Goal: Transaction & Acquisition: Purchase product/service

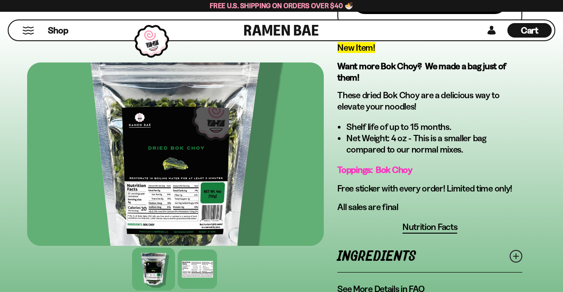
scroll to position [350, 0]
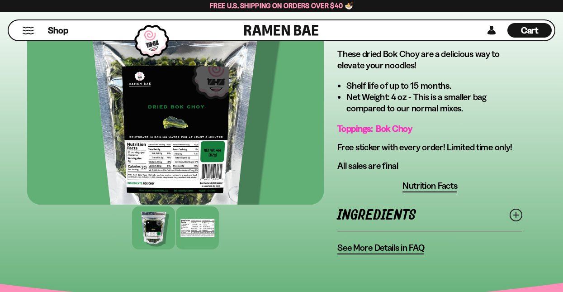
click at [197, 240] on div at bounding box center [197, 227] width 43 height 43
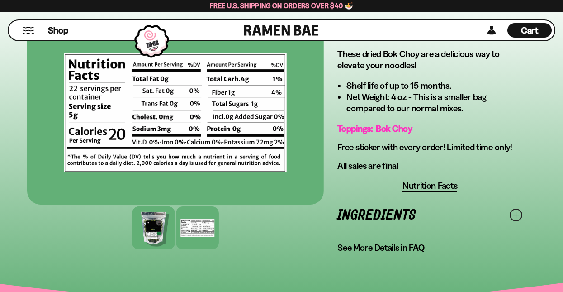
click at [158, 233] on div at bounding box center [153, 227] width 43 height 43
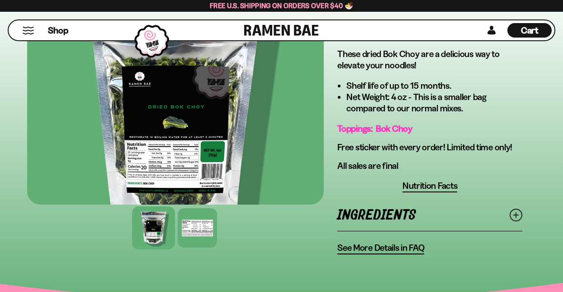
click at [173, 168] on div at bounding box center [175, 112] width 297 height 183
click at [201, 229] on div at bounding box center [197, 227] width 43 height 43
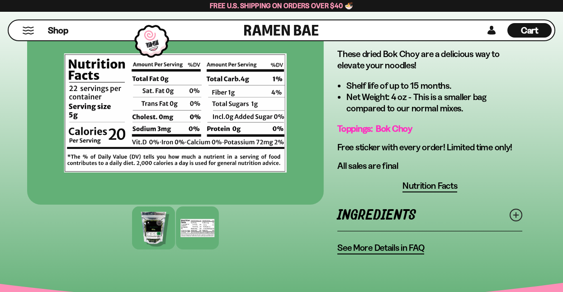
click at [155, 234] on div at bounding box center [153, 227] width 43 height 43
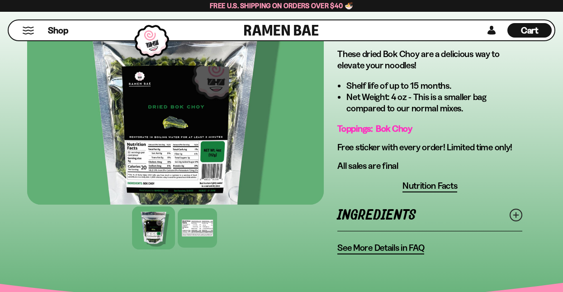
click at [166, 163] on div at bounding box center [175, 112] width 297 height 183
click at [157, 229] on div at bounding box center [153, 227] width 43 height 43
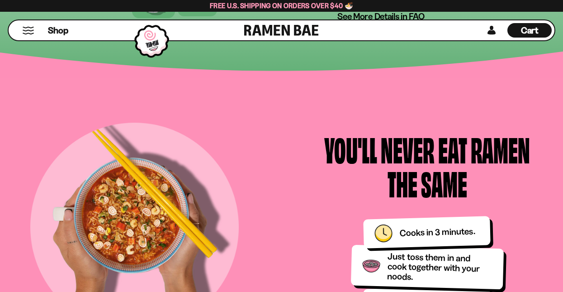
scroll to position [0, 0]
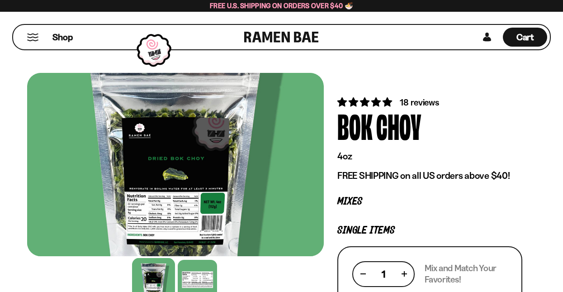
click at [29, 37] on button "Mobile Menu Trigger" at bounding box center [33, 37] width 12 height 8
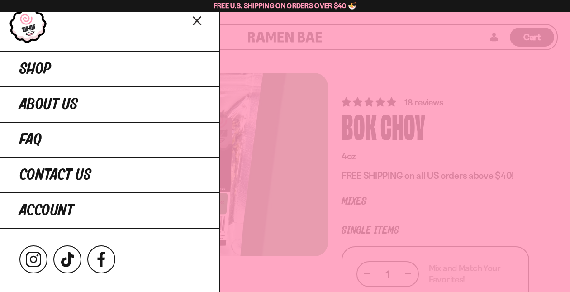
click at [195, 23] on icon "Close menu" at bounding box center [196, 21] width 7 height 8
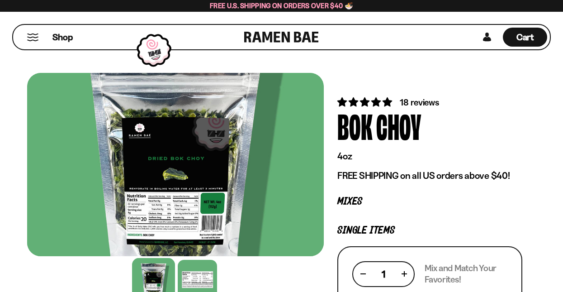
click at [229, 39] on div "Shop" at bounding box center [130, 37] width 229 height 24
click at [60, 36] on span "Shop" at bounding box center [63, 37] width 22 height 14
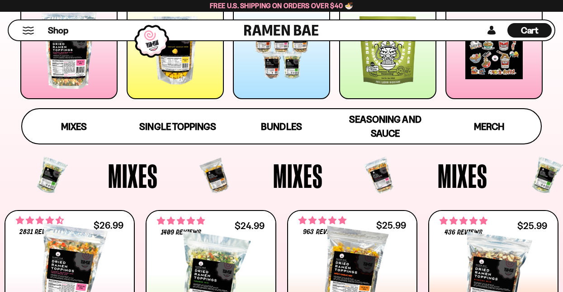
scroll to position [114, 0]
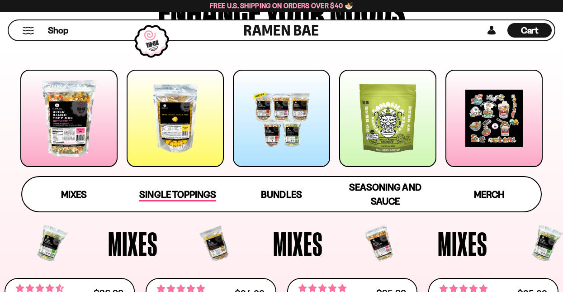
click at [179, 186] on link "Single Toppings" at bounding box center [178, 194] width 104 height 34
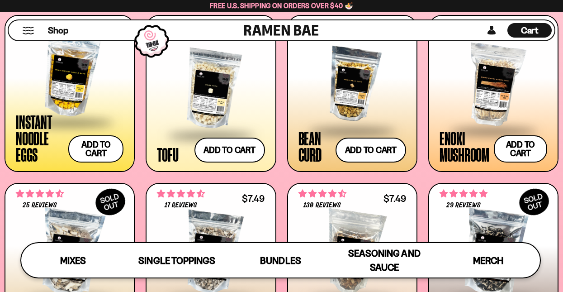
scroll to position [892, 0]
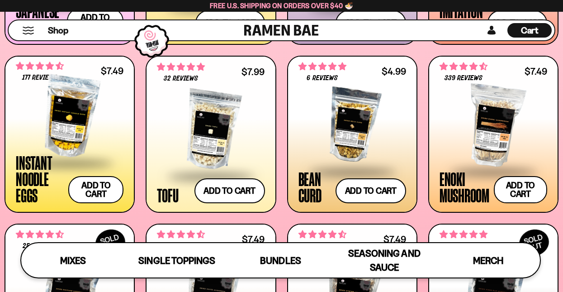
click at [212, 132] on div at bounding box center [211, 130] width 108 height 90
click at [501, 123] on div at bounding box center [494, 125] width 108 height 90
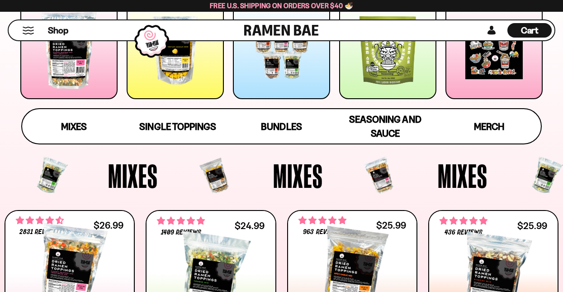
scroll to position [86, 0]
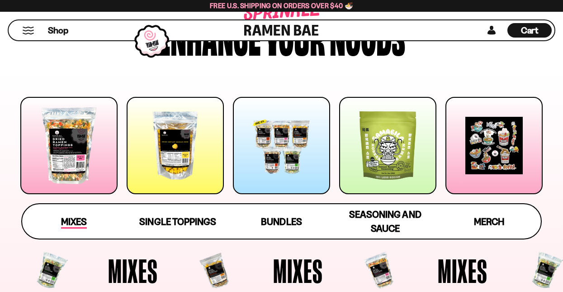
click at [62, 218] on span "Mixes" at bounding box center [74, 222] width 26 height 13
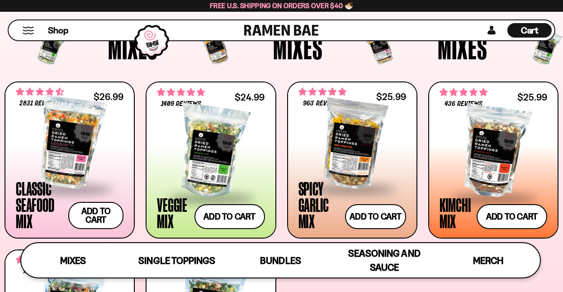
scroll to position [339, 0]
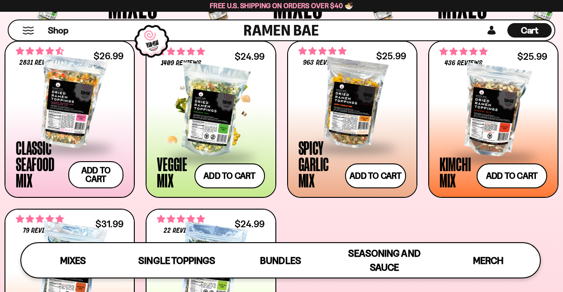
click at [202, 139] on div at bounding box center [211, 111] width 108 height 90
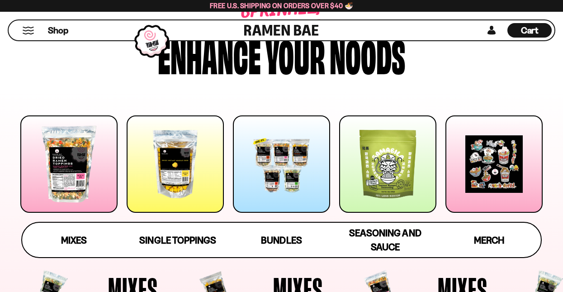
scroll to position [77, 0]
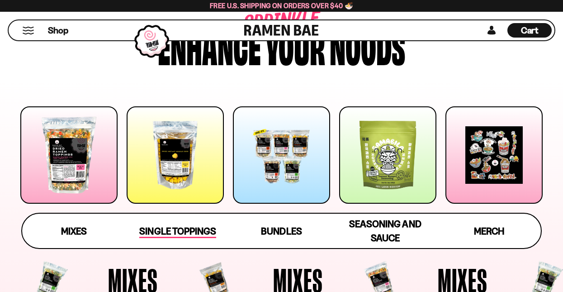
click at [188, 228] on span "Single Toppings" at bounding box center [177, 231] width 76 height 13
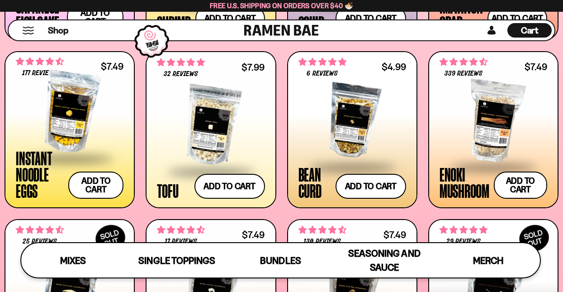
scroll to position [901, 0]
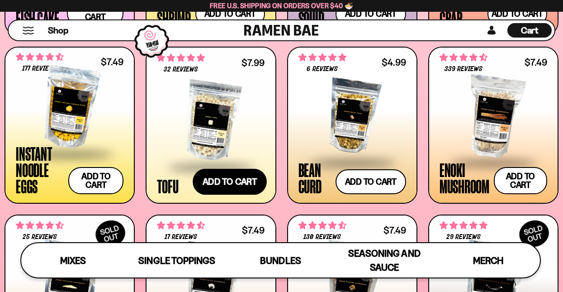
click at [214, 180] on button "Add to cart Add ― Regular price $7.99 Regular price Sale price $7.99 Unit price…" at bounding box center [230, 181] width 74 height 26
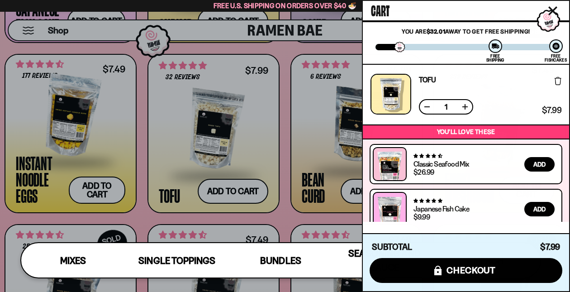
click at [553, 10] on icon "Close cart" at bounding box center [553, 11] width 8 height 8
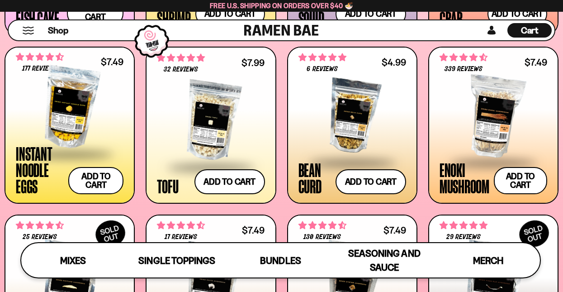
click at [88, 124] on div at bounding box center [70, 107] width 108 height 90
click at [353, 131] on div at bounding box center [353, 116] width 108 height 90
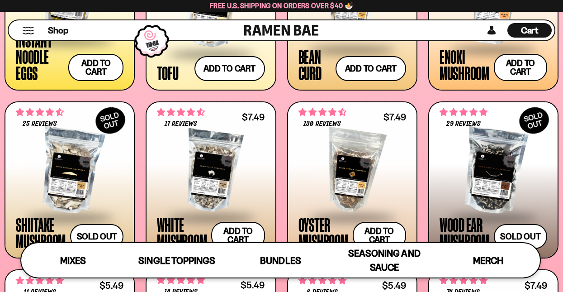
scroll to position [1073, 0]
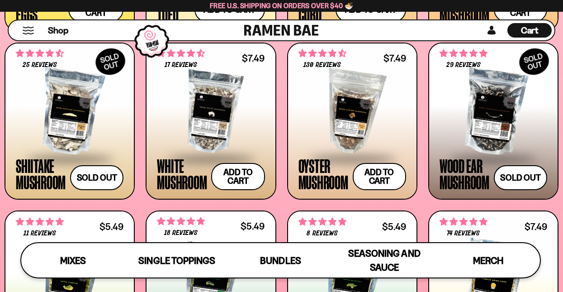
click at [349, 114] on div at bounding box center [353, 112] width 108 height 90
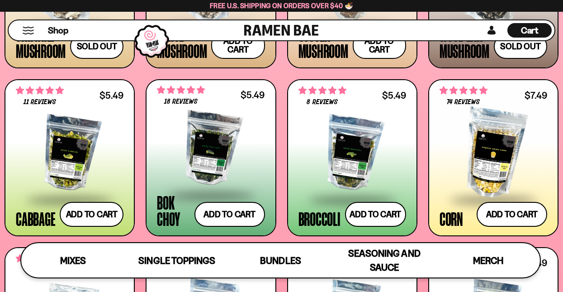
scroll to position [1245, 0]
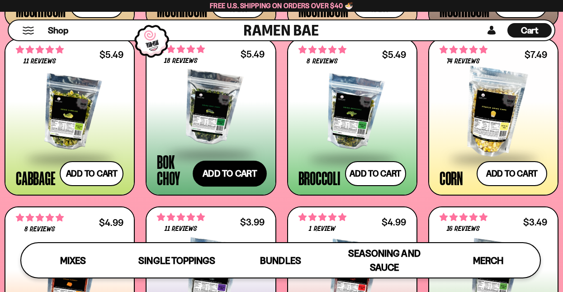
click at [239, 173] on button "Add to cart Add ― Regular price $5.49 Regular price Sale price $5.49 Unit price…" at bounding box center [230, 173] width 74 height 26
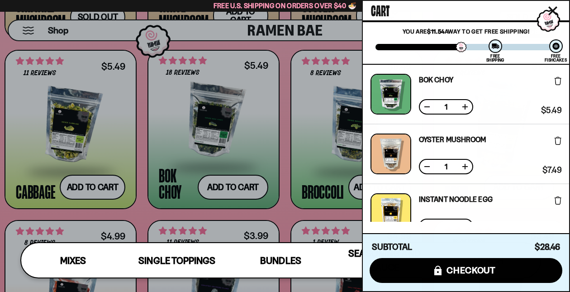
click at [464, 103] on button at bounding box center [465, 106] width 9 height 9
click at [553, 9] on icon "Close cart" at bounding box center [552, 10] width 9 height 9
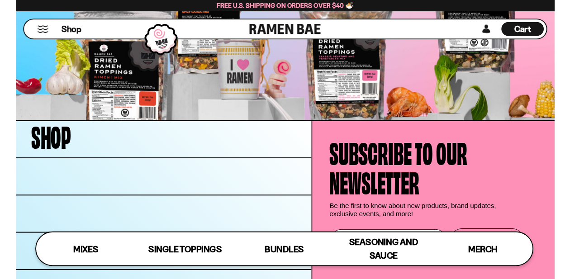
scroll to position [2625, 0]
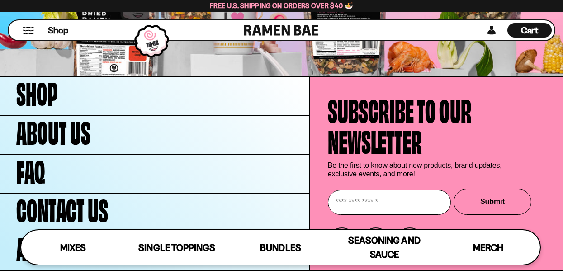
click at [535, 30] on span "Cart" at bounding box center [530, 30] width 18 height 11
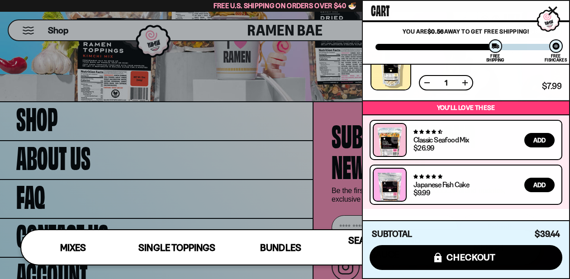
scroll to position [256, 0]
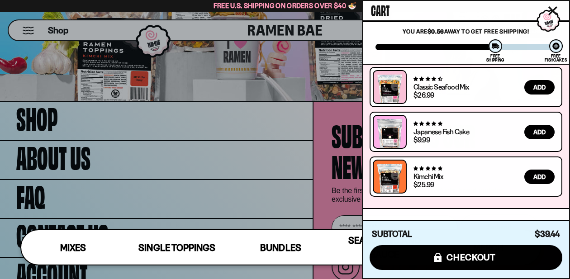
click at [396, 120] on link at bounding box center [390, 136] width 26 height 34
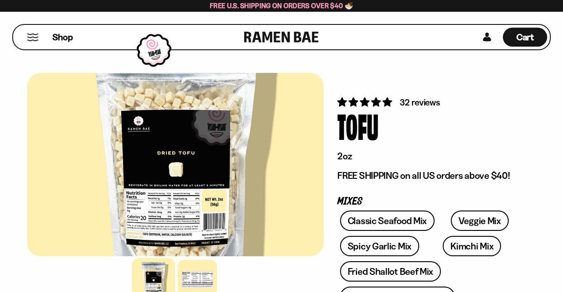
scroll to position [27, 0]
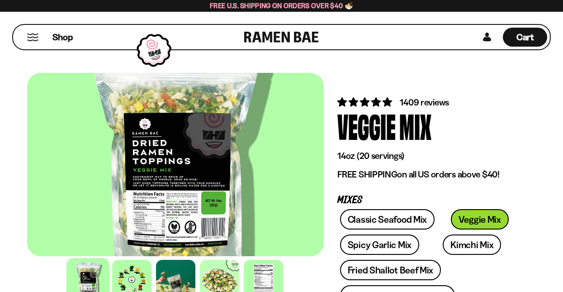
click at [168, 214] on div at bounding box center [175, 164] width 297 height 183
drag, startPoint x: 267, startPoint y: 279, endPoint x: 267, endPoint y: 285, distance: 5.9
click at [267, 285] on div at bounding box center [263, 279] width 43 height 43
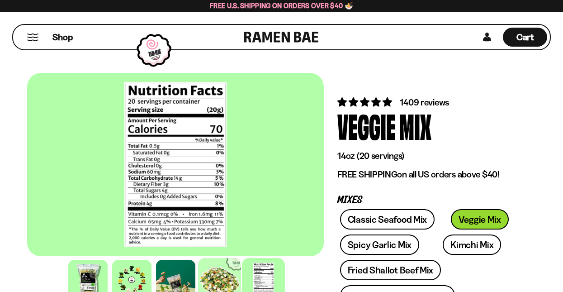
click at [221, 281] on div at bounding box center [219, 279] width 43 height 43
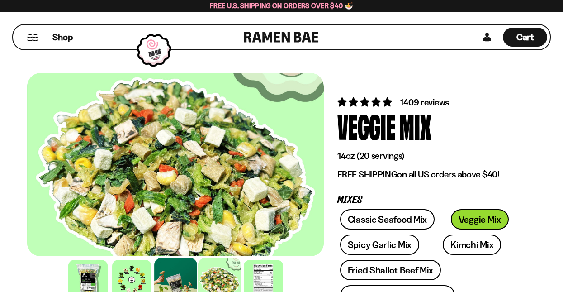
click at [178, 278] on div at bounding box center [175, 279] width 43 height 43
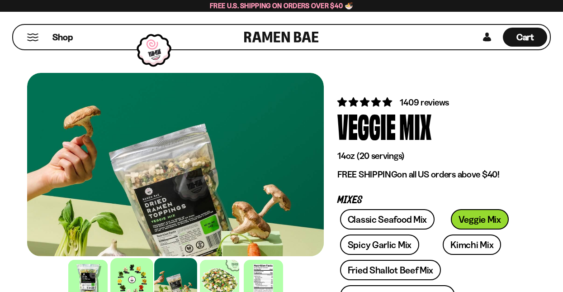
click at [138, 277] on div at bounding box center [131, 279] width 43 height 43
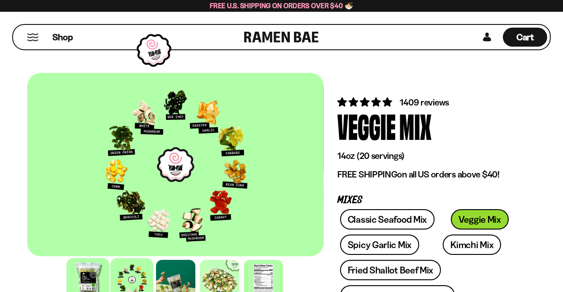
click at [86, 275] on div at bounding box center [88, 279] width 43 height 43
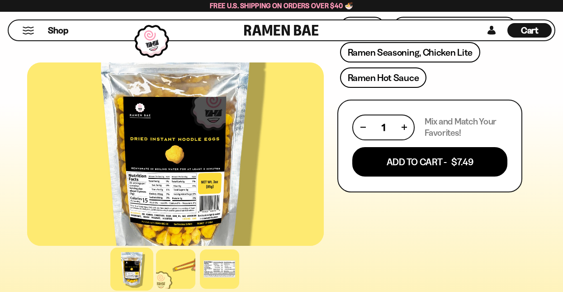
scroll to position [466, 0]
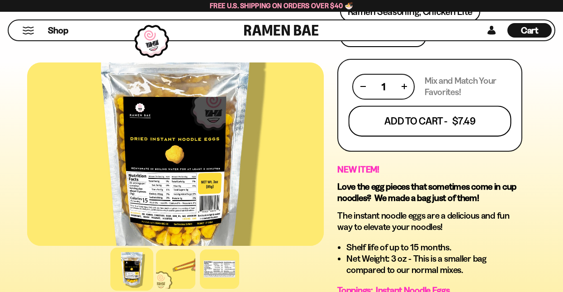
click at [452, 121] on button "Add To Cart - $7.49" at bounding box center [430, 120] width 163 height 31
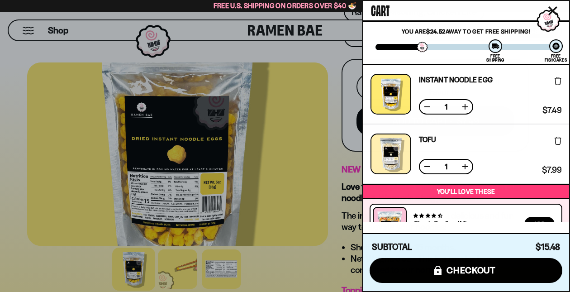
click at [551, 10] on icon "Close cart" at bounding box center [553, 11] width 8 height 8
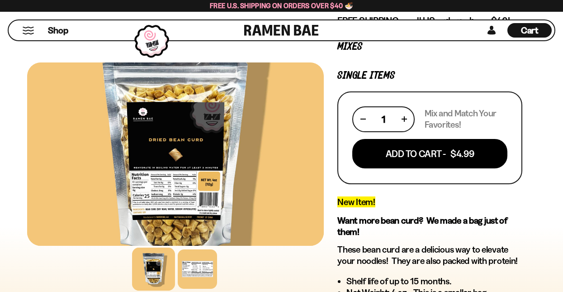
scroll to position [186, 0]
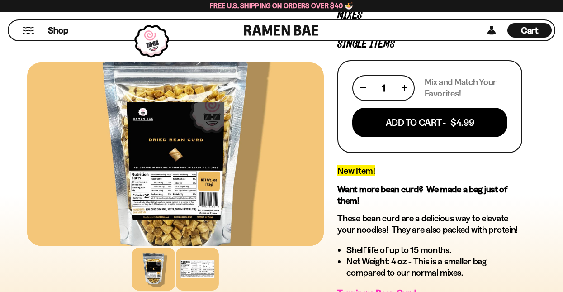
click at [197, 262] on div at bounding box center [197, 269] width 43 height 43
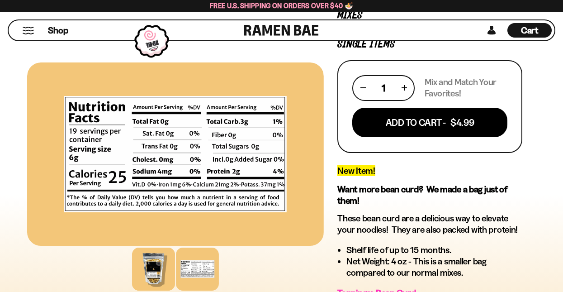
click at [144, 280] on div at bounding box center [153, 269] width 43 height 43
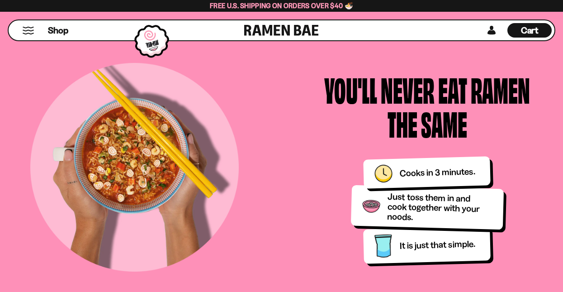
scroll to position [0, 0]
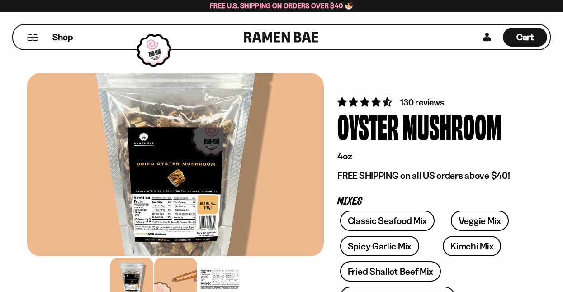
click at [174, 281] on div at bounding box center [175, 279] width 43 height 43
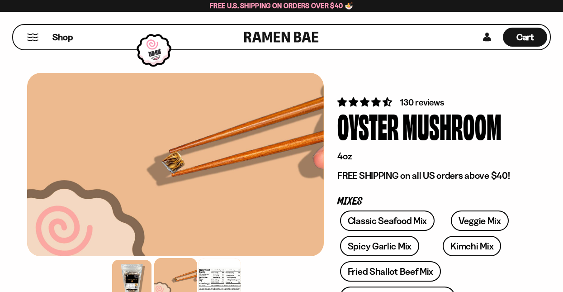
click at [218, 271] on div at bounding box center [219, 279] width 43 height 43
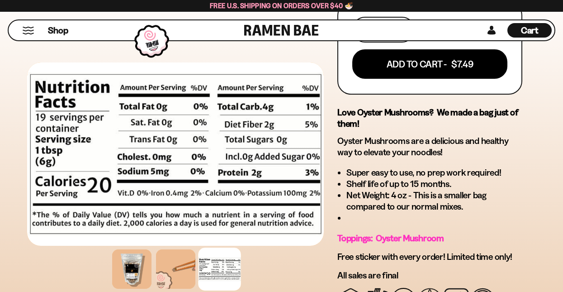
scroll to position [510, 0]
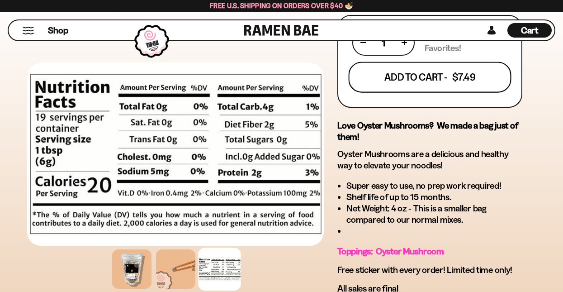
click at [465, 74] on button "Add To Cart - $7.49" at bounding box center [430, 77] width 163 height 31
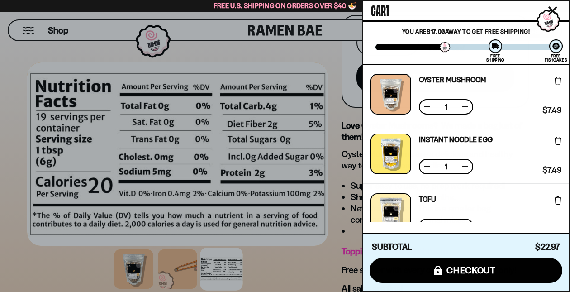
click at [552, 9] on icon "Close cart" at bounding box center [553, 11] width 8 height 8
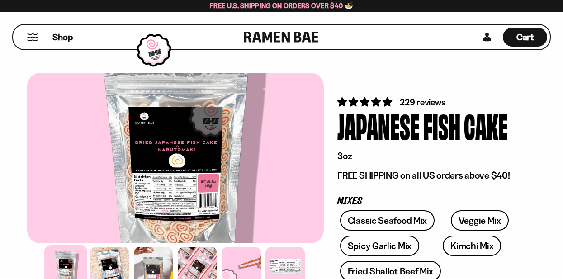
click at [151, 209] on div at bounding box center [175, 158] width 297 height 171
click at [109, 266] on div at bounding box center [109, 266] width 43 height 43
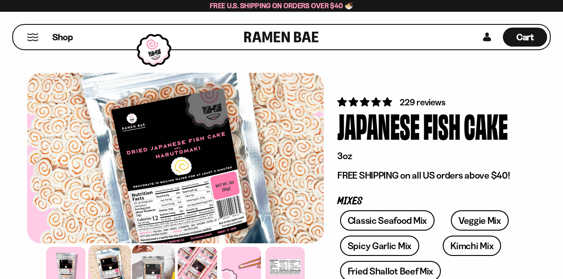
click at [156, 262] on div at bounding box center [153, 266] width 43 height 43
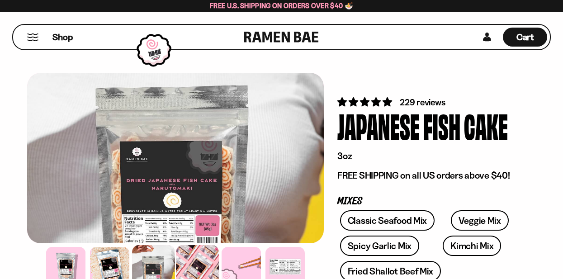
click at [205, 257] on div at bounding box center [197, 266] width 43 height 43
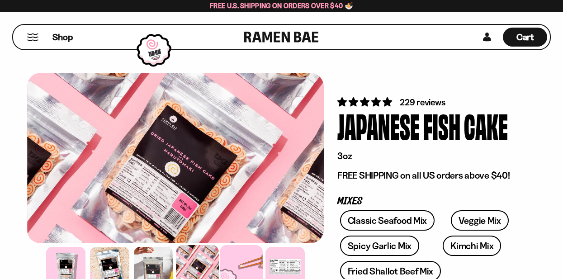
click at [233, 260] on div at bounding box center [241, 266] width 43 height 43
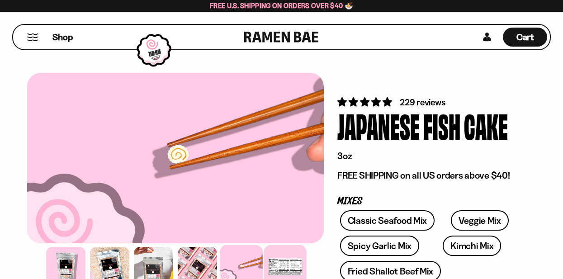
click at [274, 262] on div at bounding box center [285, 266] width 43 height 43
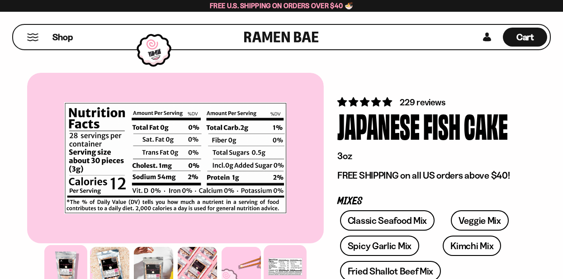
click at [66, 263] on div at bounding box center [65, 266] width 43 height 43
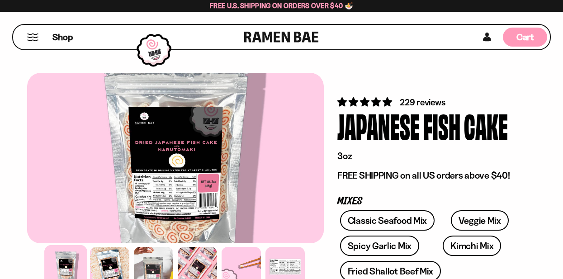
click at [526, 35] on span "Cart" at bounding box center [526, 37] width 18 height 11
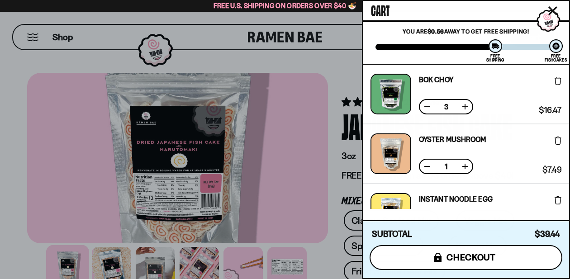
click at [451, 252] on span "checkout" at bounding box center [471, 257] width 49 height 10
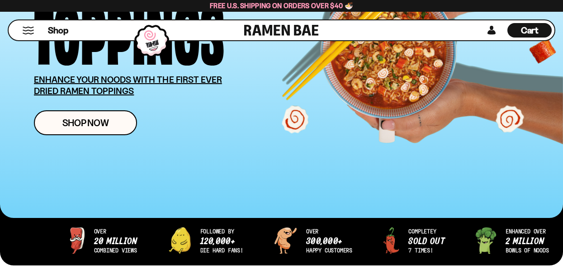
scroll to position [179, 0]
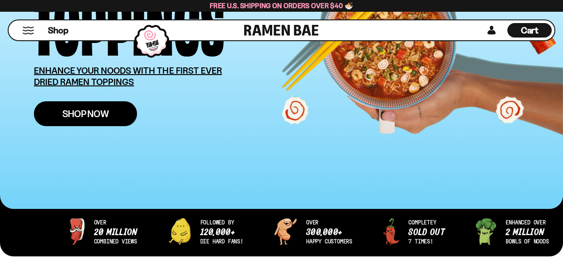
click at [85, 111] on span "Shop Now" at bounding box center [85, 114] width 47 height 10
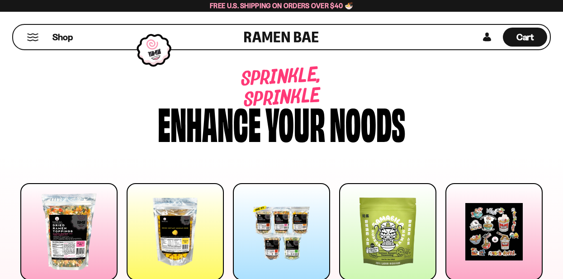
scroll to position [100, 0]
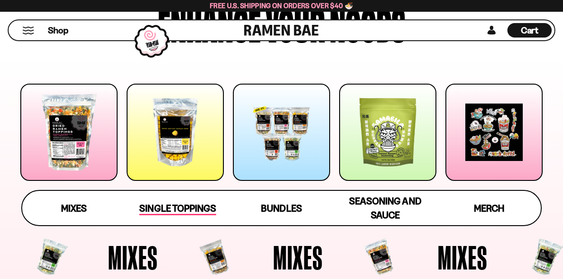
click at [187, 204] on span "Single Toppings" at bounding box center [177, 209] width 76 height 13
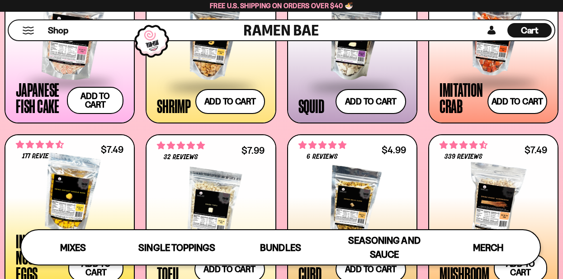
scroll to position [780, 0]
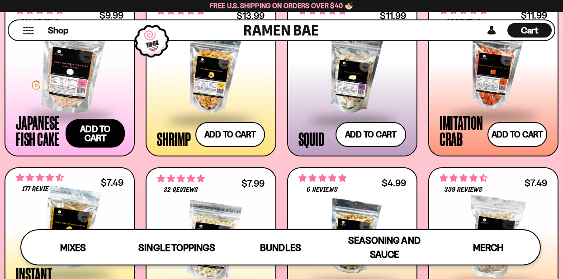
click at [101, 128] on button "Add to cart Add ― Regular price $9.99 Regular price Sale price $9.99 Unit price…" at bounding box center [96, 133] width 60 height 29
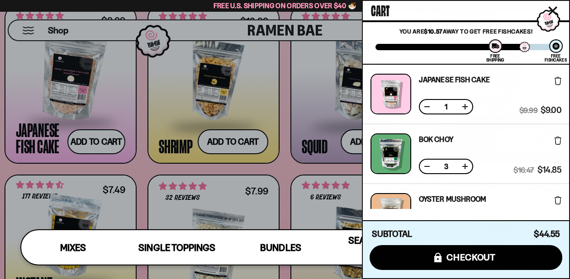
click at [241, 91] on div at bounding box center [285, 139] width 570 height 279
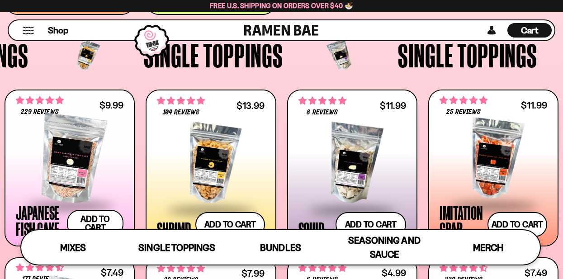
scroll to position [733, 0]
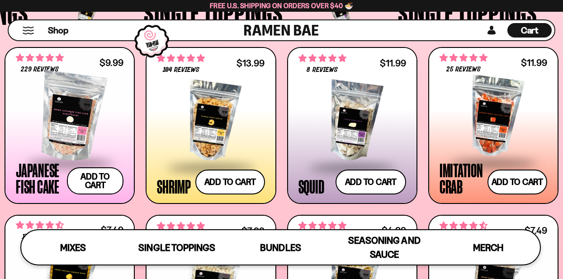
click at [263, 115] on div at bounding box center [211, 121] width 108 height 90
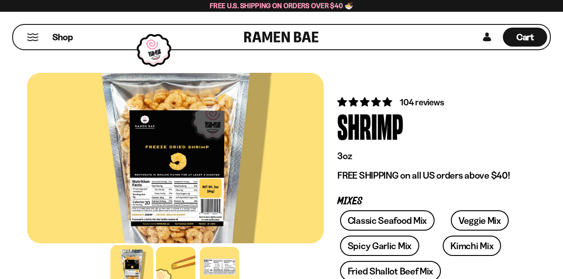
scroll to position [96, 0]
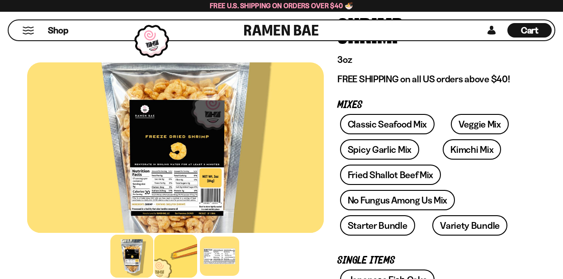
click at [167, 255] on div at bounding box center [175, 256] width 43 height 43
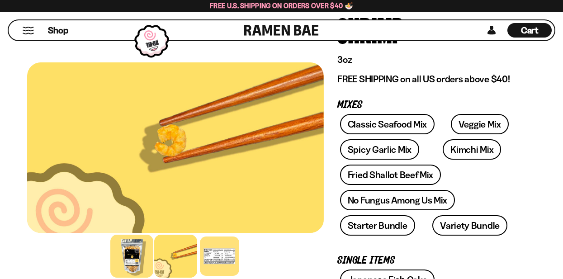
click at [134, 263] on div at bounding box center [131, 256] width 43 height 43
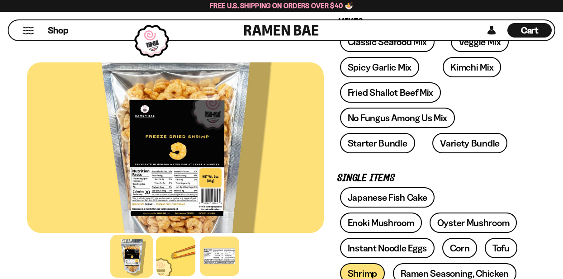
scroll to position [0, 0]
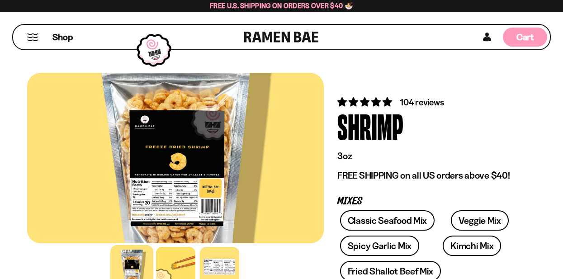
click at [529, 38] on span "Cart" at bounding box center [526, 37] width 18 height 11
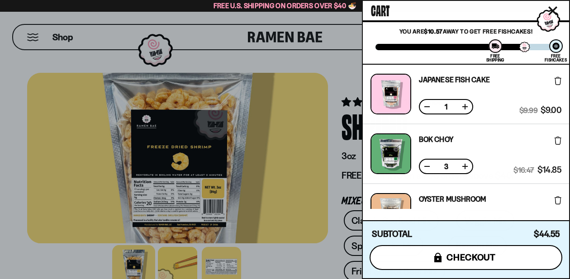
click at [460, 253] on span "checkout" at bounding box center [471, 257] width 49 height 10
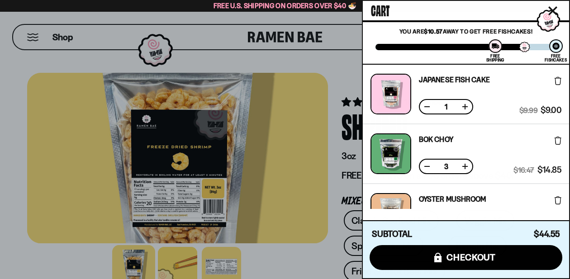
click at [553, 10] on icon "Close cart" at bounding box center [553, 11] width 8 height 8
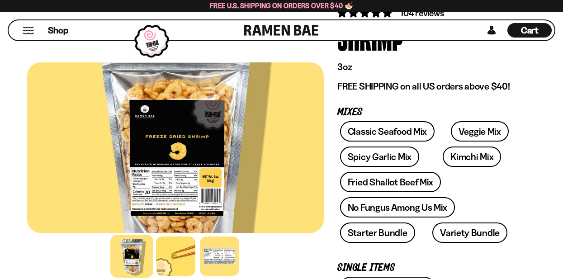
scroll to position [144, 0]
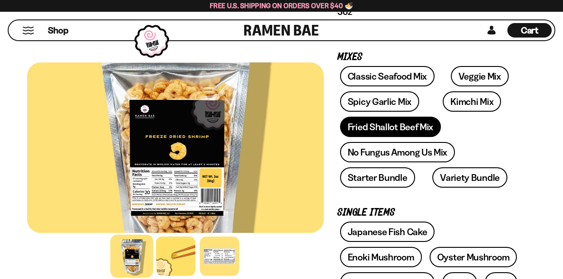
click at [419, 125] on link "Fried Shallot Beef Mix" at bounding box center [390, 127] width 101 height 20
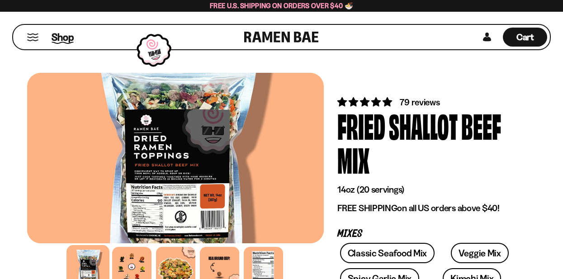
click at [71, 36] on span "Shop" at bounding box center [63, 37] width 22 height 14
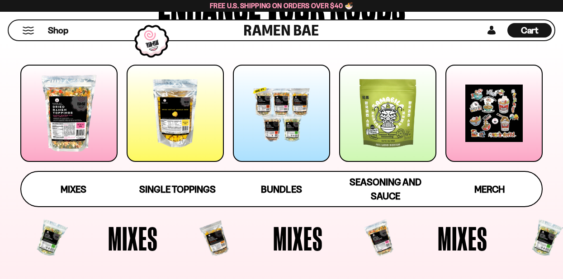
scroll to position [138, 0]
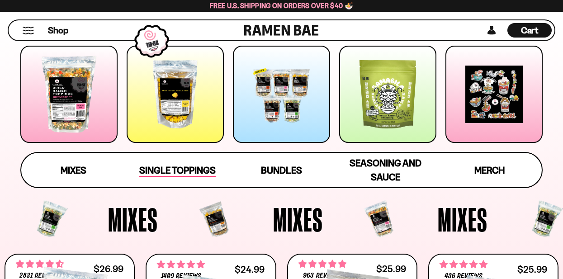
click at [180, 168] on span "Single Toppings" at bounding box center [177, 171] width 76 height 13
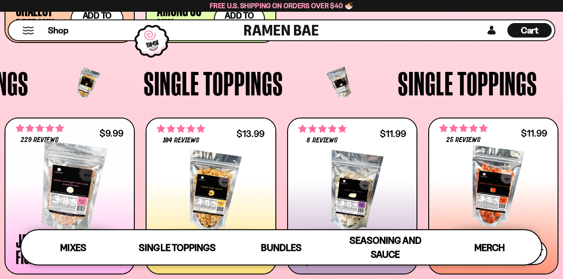
scroll to position [747, 0]
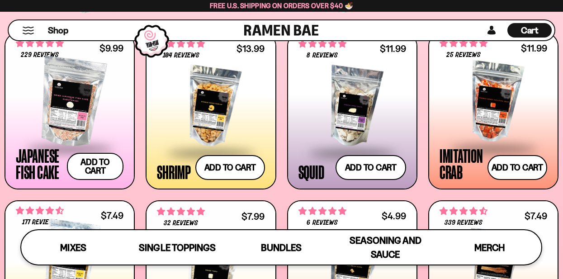
click at [495, 95] on div at bounding box center [494, 102] width 108 height 90
click at [213, 121] on div at bounding box center [211, 107] width 108 height 90
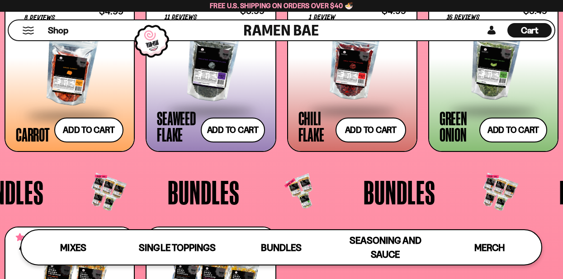
scroll to position [1395, 0]
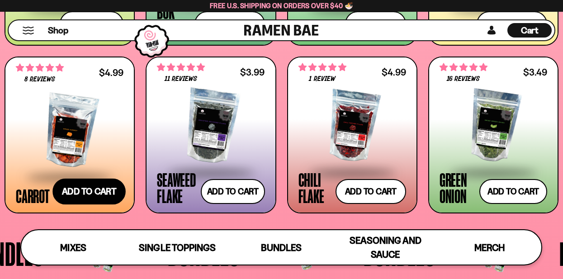
click at [100, 188] on button "Add to cart Add ― Regular price $4.99 Regular price Sale price $4.99 Unit price…" at bounding box center [88, 191] width 73 height 26
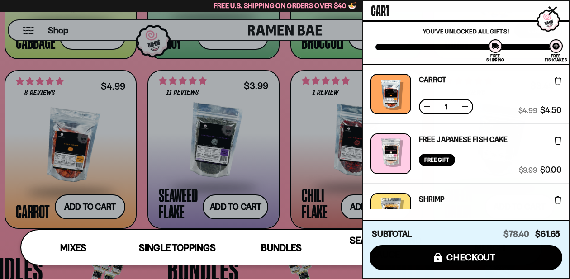
click at [82, 153] on div at bounding box center [285, 139] width 570 height 279
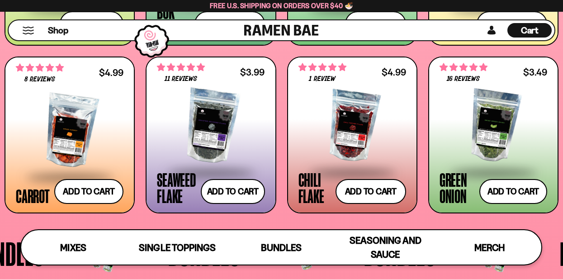
click at [82, 153] on div at bounding box center [70, 131] width 108 height 90
click at [197, 95] on div at bounding box center [211, 126] width 108 height 90
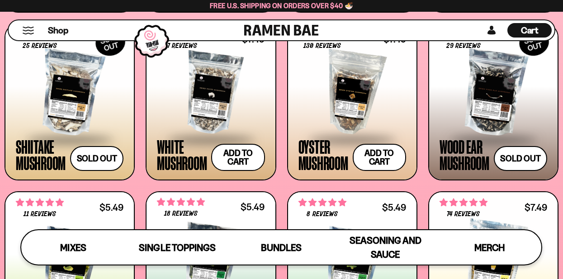
scroll to position [1229, 0]
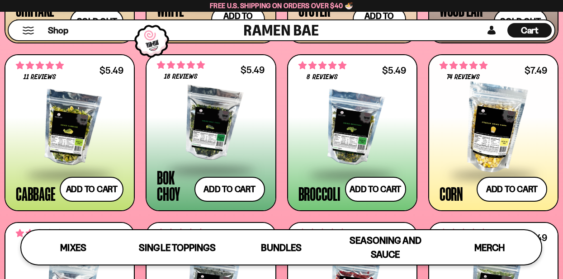
click at [73, 140] on div at bounding box center [70, 128] width 108 height 90
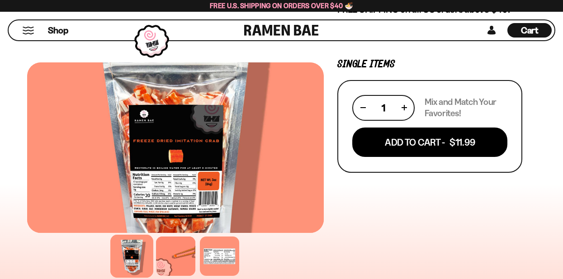
scroll to position [172, 0]
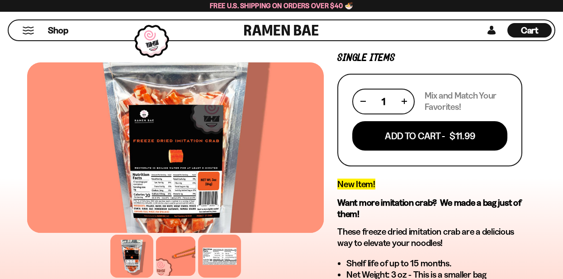
click at [209, 262] on div at bounding box center [219, 256] width 43 height 43
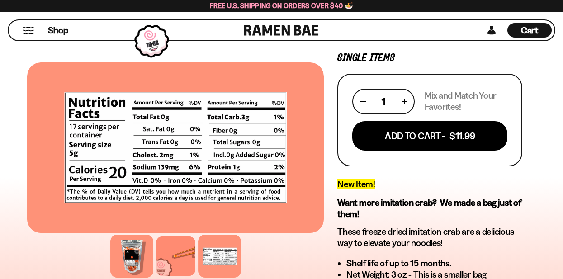
click at [132, 254] on div at bounding box center [131, 256] width 43 height 43
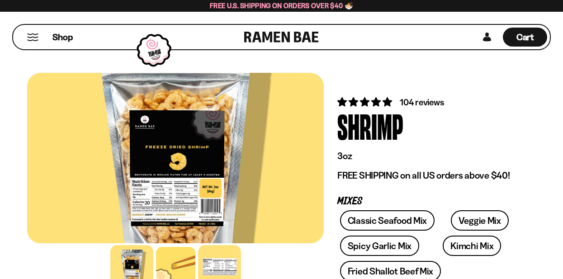
click at [223, 271] on div at bounding box center [219, 266] width 43 height 43
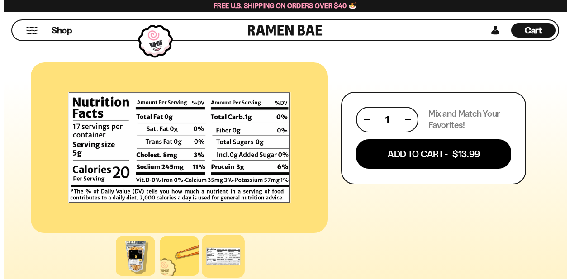
scroll to position [440, 0]
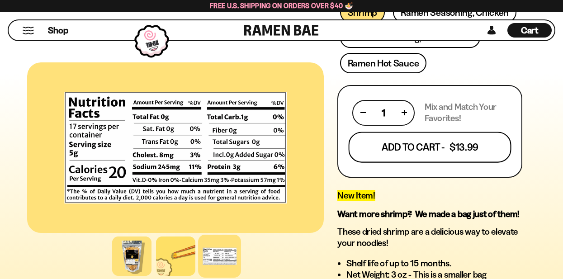
click at [431, 143] on button "Add To Cart - $13.99" at bounding box center [430, 147] width 163 height 31
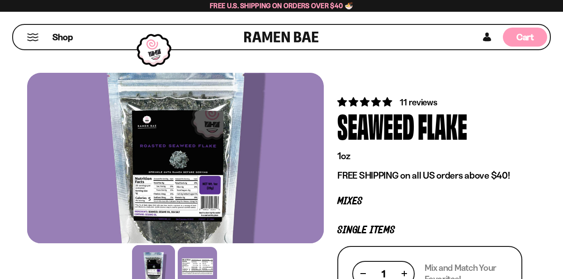
click at [524, 39] on span "Cart" at bounding box center [526, 37] width 18 height 11
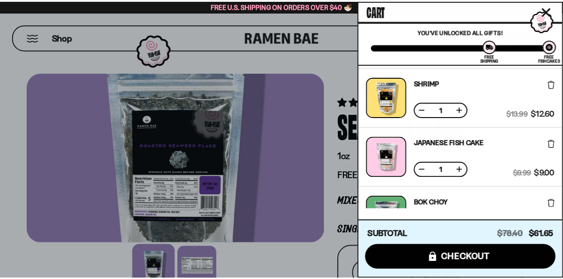
scroll to position [120, 0]
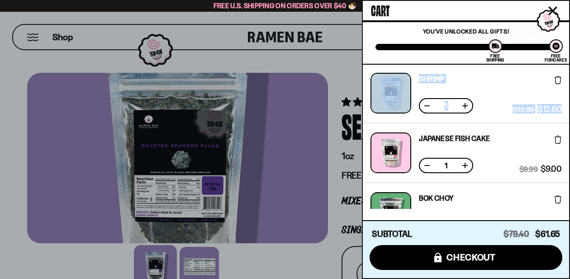
drag, startPoint x: 567, startPoint y: 107, endPoint x: 569, endPoint y: 118, distance: 11.5
click at [563, 118] on div "Cart You are $-8.41 away to get Free Fishcakes! You've unlocked all gifts! Free…" at bounding box center [466, 139] width 208 height 279
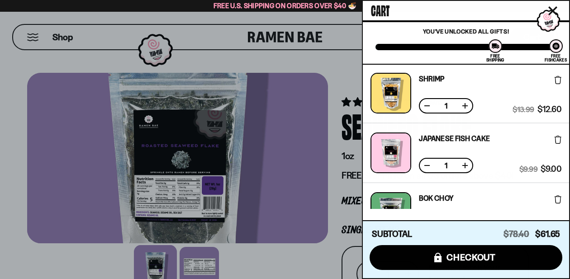
click at [299, 181] on div at bounding box center [285, 139] width 570 height 279
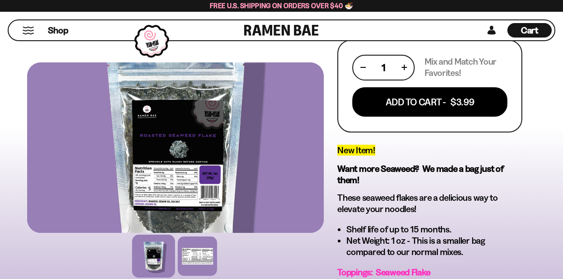
scroll to position [156, 0]
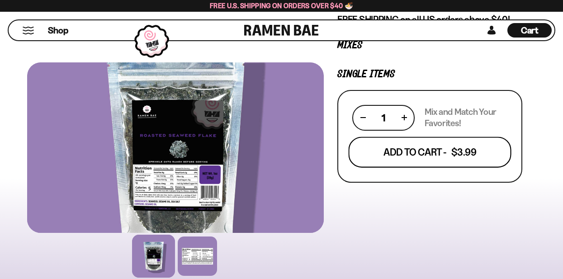
click at [445, 154] on button "Add To Cart - $3.99" at bounding box center [430, 152] width 163 height 31
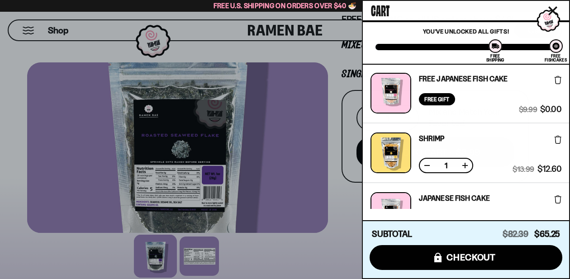
click at [254, 100] on div at bounding box center [285, 139] width 570 height 279
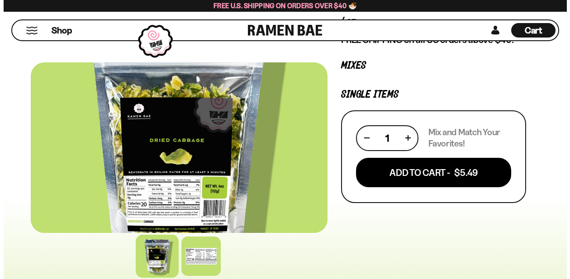
scroll to position [142, 0]
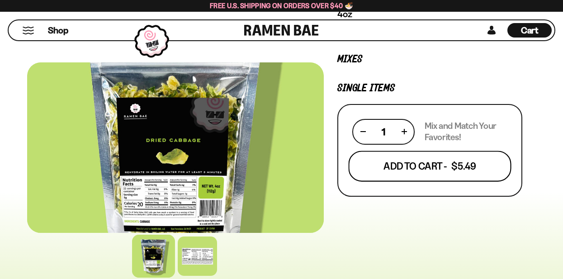
click at [458, 166] on button "Add To Cart - $5.49" at bounding box center [430, 166] width 163 height 31
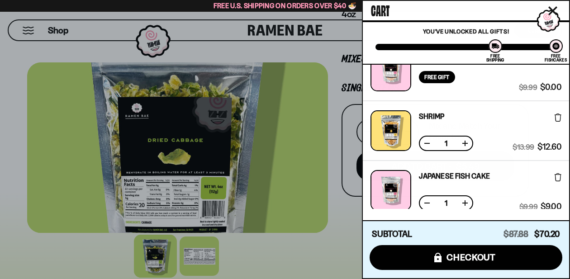
scroll to position [238, 0]
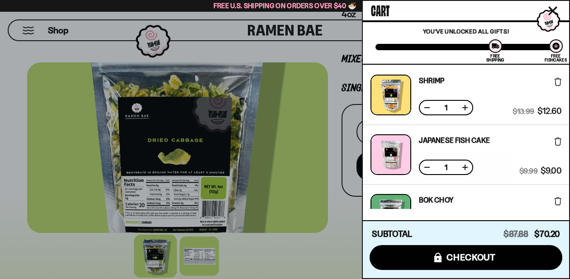
click at [557, 139] on icon at bounding box center [558, 142] width 7 height 8
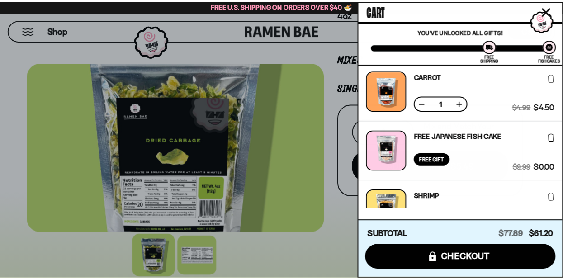
scroll to position [0, 0]
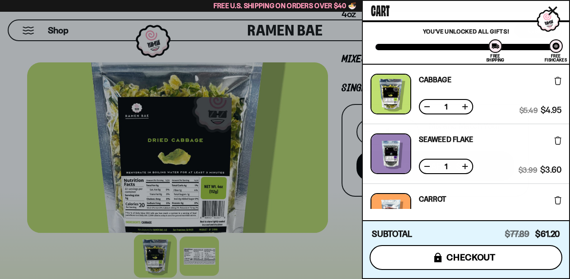
click at [457, 258] on span "checkout" at bounding box center [471, 257] width 49 height 10
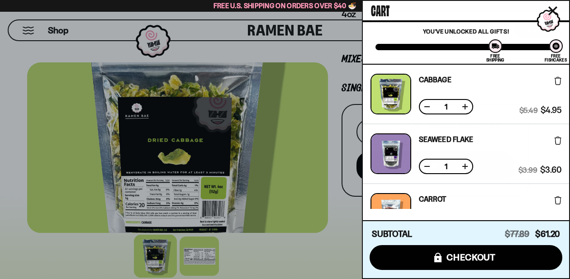
click at [560, 141] on div "Seaweed Flake Free Gift Subscription: 1 $3.99 $3.60 (Saved $0.39 )" at bounding box center [466, 154] width 206 height 60
click at [556, 140] on icon at bounding box center [558, 141] width 7 height 8
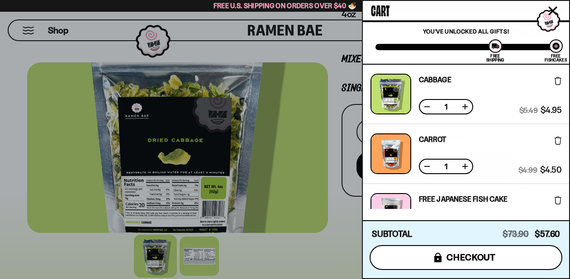
click at [476, 259] on span "checkout" at bounding box center [471, 257] width 49 height 10
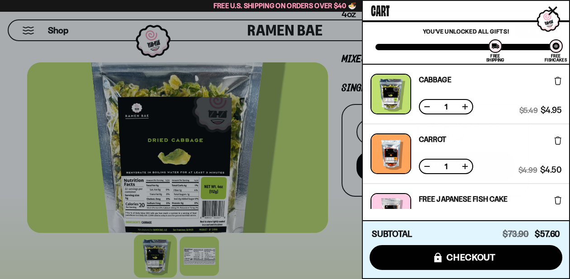
click at [162, 130] on div at bounding box center [285, 139] width 570 height 279
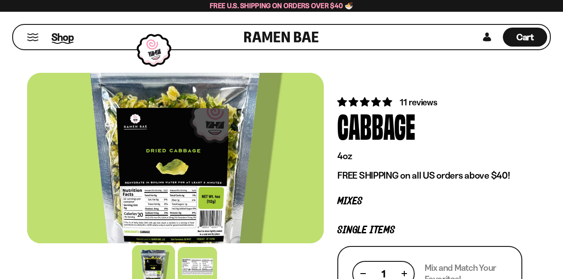
click at [63, 36] on span "Shop" at bounding box center [63, 37] width 22 height 14
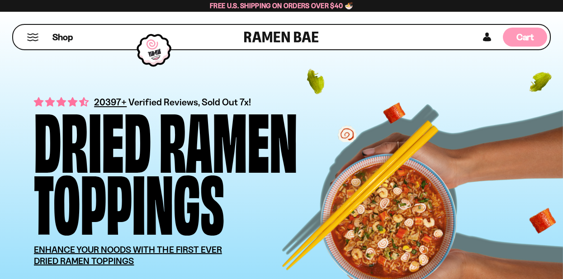
click at [521, 36] on span "Cart" at bounding box center [526, 37] width 18 height 11
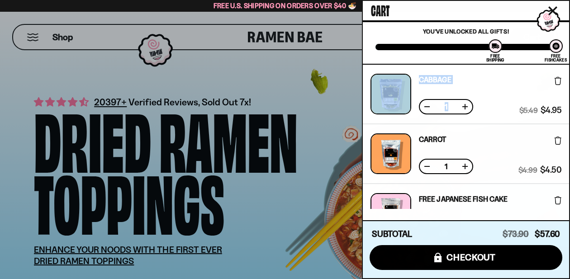
drag, startPoint x: 567, startPoint y: 86, endPoint x: 567, endPoint y: 95, distance: 9.1
click at [563, 95] on div "Cabbage Free Gift Subscription: 1 $5.49 $4.95 (Saved $0.54 ) Carrot Free Gift S…" at bounding box center [466, 137] width 206 height 144
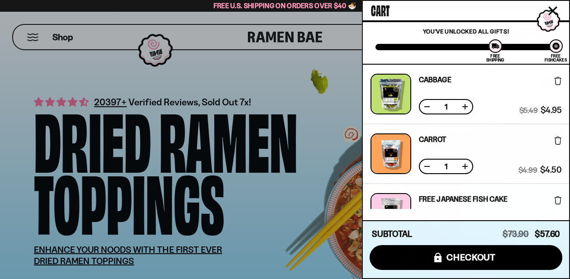
click at [289, 123] on div at bounding box center [285, 139] width 570 height 279
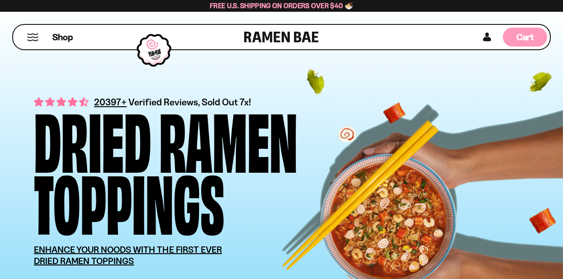
click at [530, 41] on span "Cart" at bounding box center [526, 37] width 18 height 11
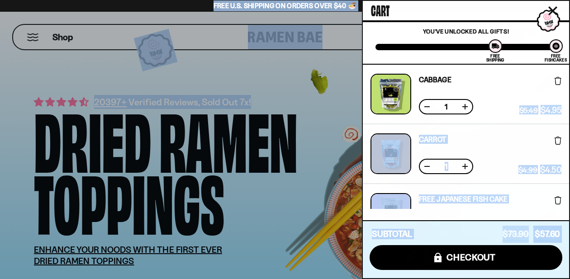
drag, startPoint x: 567, startPoint y: 84, endPoint x: 571, endPoint y: 96, distance: 12.3
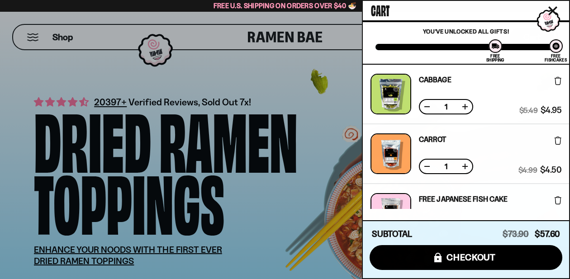
click at [258, 91] on div at bounding box center [285, 139] width 570 height 279
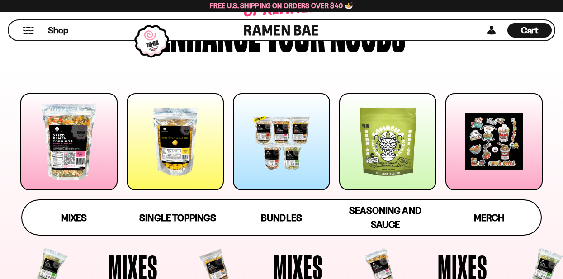
scroll to position [143, 0]
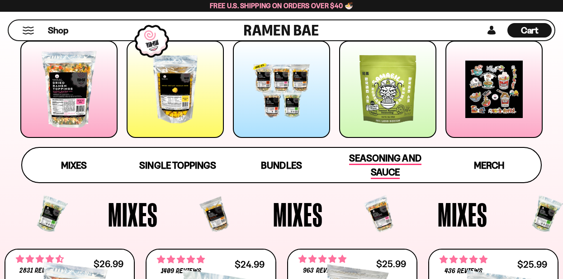
click at [391, 158] on span "Seasoning and Sauce" at bounding box center [385, 165] width 72 height 27
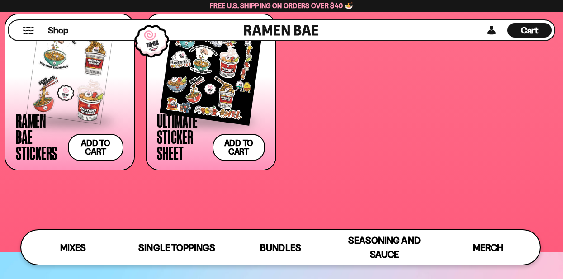
scroll to position [2203, 0]
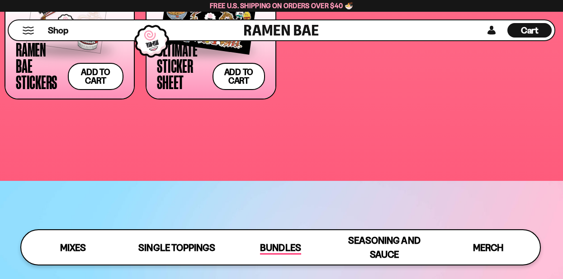
click at [275, 245] on span "Bundles" at bounding box center [280, 248] width 41 height 13
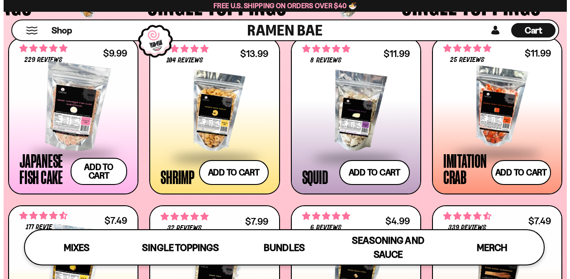
scroll to position [705, 0]
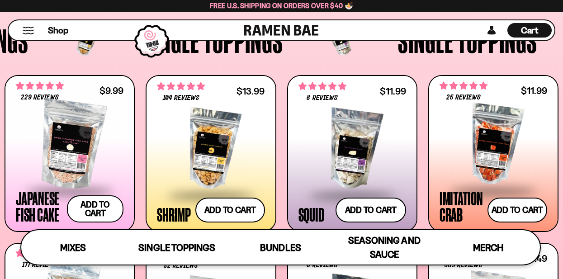
click at [532, 31] on span "Cart" at bounding box center [530, 30] width 18 height 11
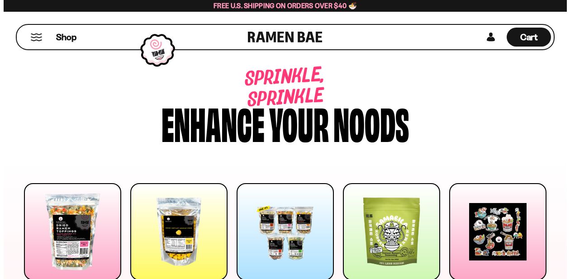
scroll to position [705, 0]
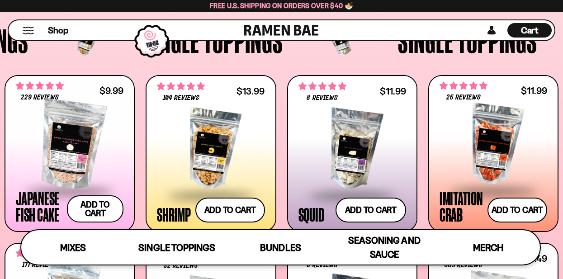
click at [535, 28] on span "Cart" at bounding box center [530, 30] width 18 height 11
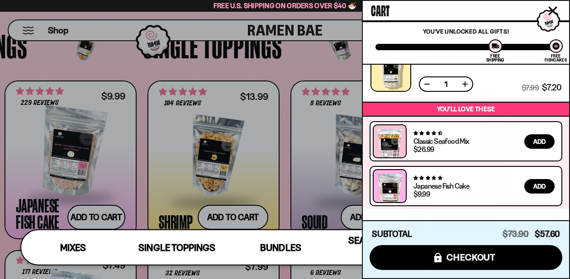
scroll to position [495, 0]
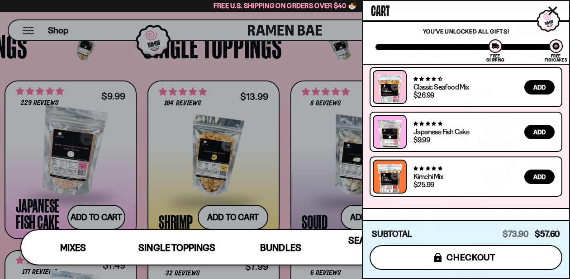
click at [472, 260] on span "checkout" at bounding box center [471, 257] width 49 height 10
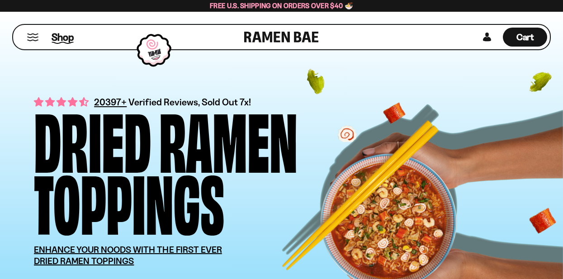
click at [59, 38] on span "Shop" at bounding box center [63, 37] width 22 height 14
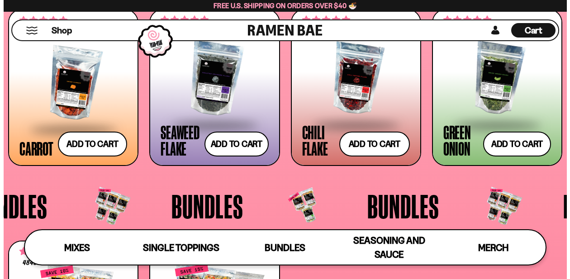
scroll to position [1418, 0]
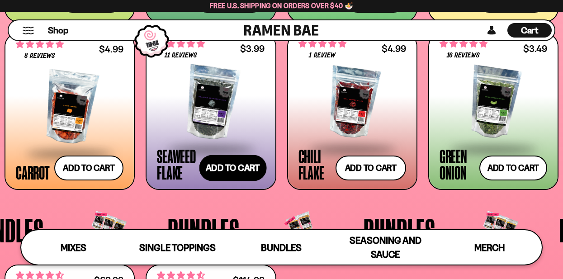
click at [241, 162] on button "Add to cart Add ― Regular price $3.99 Regular price Sale price $3.99 Unit price…" at bounding box center [232, 168] width 67 height 26
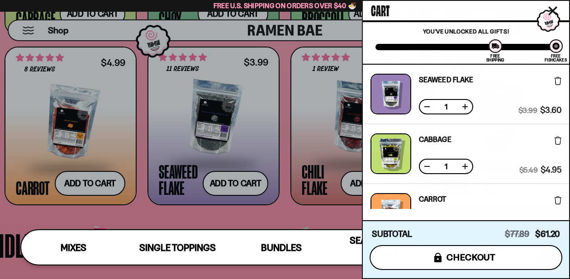
click at [476, 257] on span "checkout" at bounding box center [471, 257] width 49 height 10
